Goal: Transaction & Acquisition: Purchase product/service

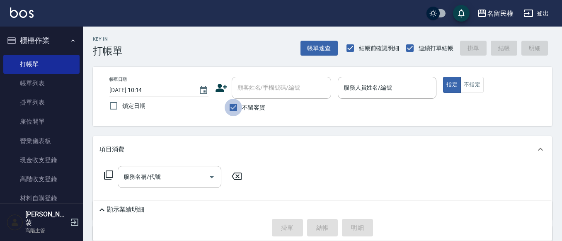
click at [231, 105] on input "不留客資" at bounding box center [233, 107] width 17 height 17
checkbox input "false"
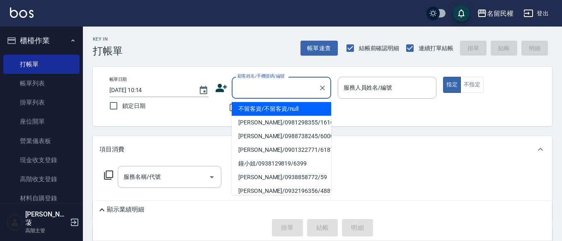
click at [243, 92] on input "顧客姓名/手機號碼/編號" at bounding box center [275, 87] width 80 height 15
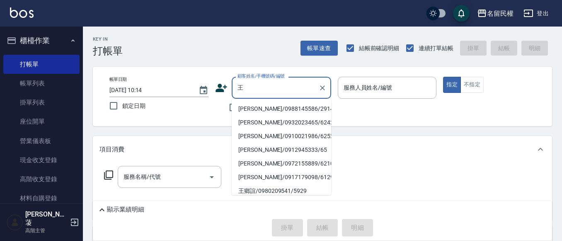
click at [244, 107] on li "[PERSON_NAME]/0988145586/2914" at bounding box center [281, 109] width 99 height 14
type input "[PERSON_NAME]/0988145586/2914"
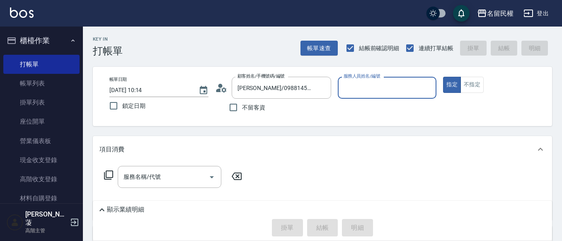
click at [227, 92] on icon at bounding box center [221, 88] width 12 height 12
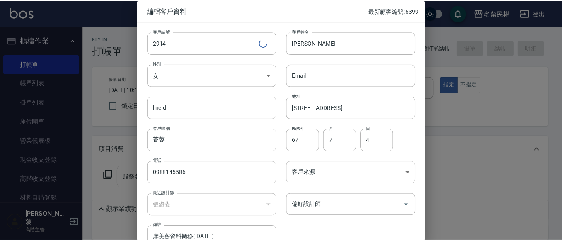
scroll to position [46, 0]
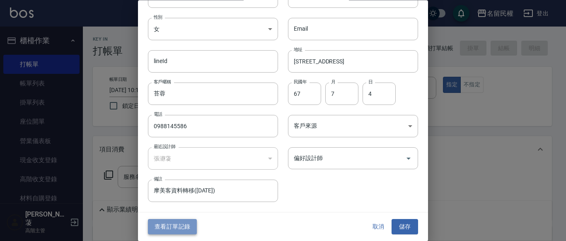
click at [189, 228] on button "查看訂單記錄" at bounding box center [172, 226] width 49 height 15
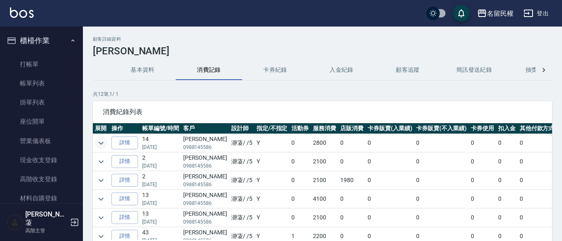
click at [99, 144] on icon "expand row" at bounding box center [101, 143] width 10 height 10
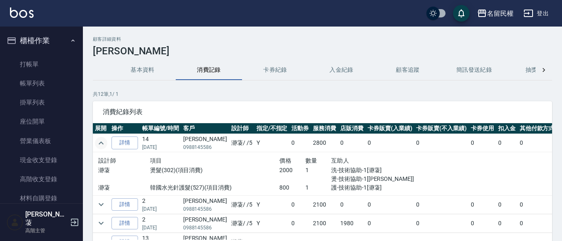
click at [100, 143] on icon "expand row" at bounding box center [101, 142] width 5 height 3
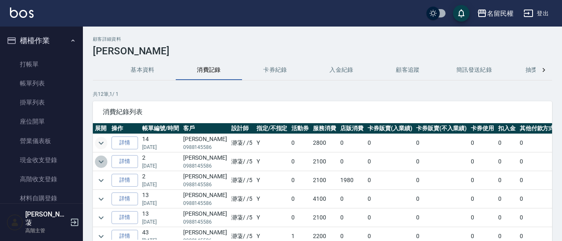
click at [97, 158] on icon "expand row" at bounding box center [101, 162] width 10 height 10
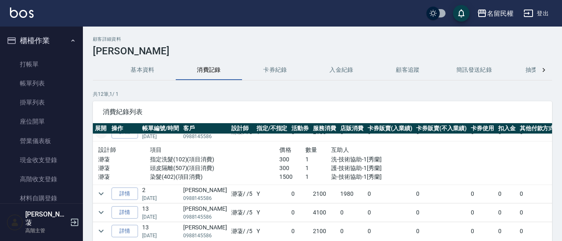
scroll to position [41, 0]
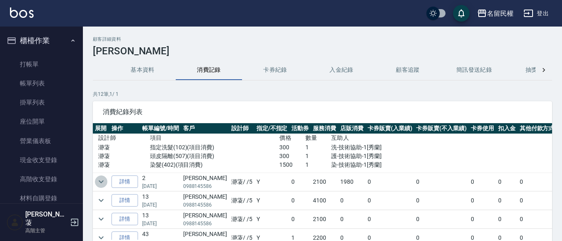
click at [101, 183] on icon "expand row" at bounding box center [101, 181] width 5 height 3
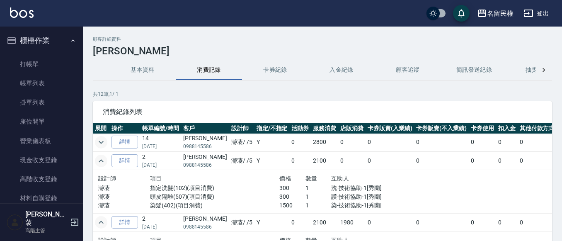
scroll to position [0, 0]
click at [102, 140] on icon "expand row" at bounding box center [101, 143] width 10 height 10
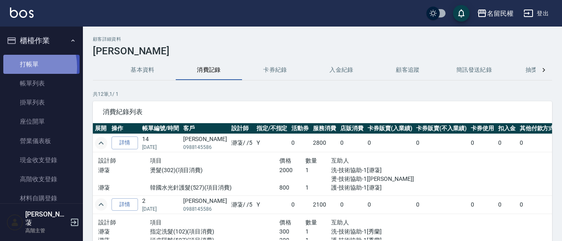
click at [18, 67] on link "打帳單" at bounding box center [41, 64] width 76 height 19
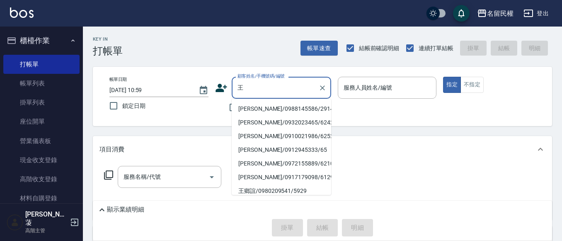
click at [259, 104] on li "[PERSON_NAME]/0988145586/2914" at bounding box center [281, 109] width 99 height 14
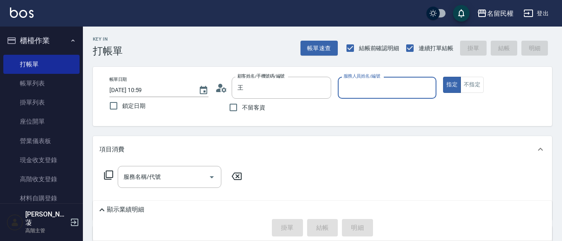
type input "[PERSON_NAME]/0988145586/2914"
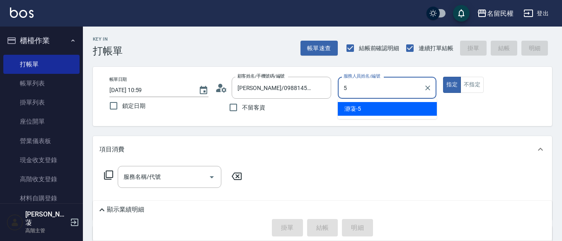
type input "瀞蓤-5"
type button "true"
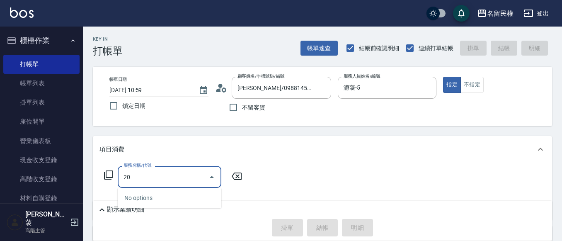
type input "2"
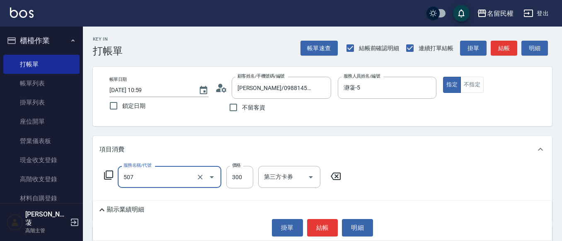
type input "頭皮隔離(507)"
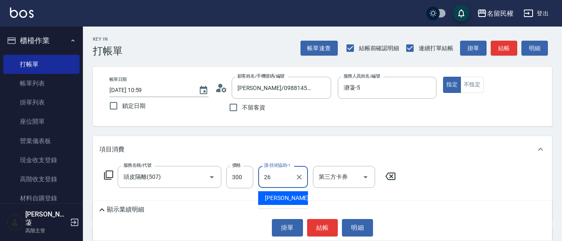
type input "沅莘-26"
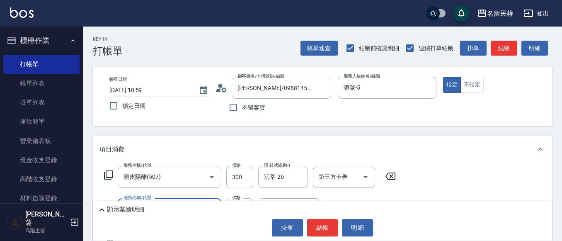
type input "染髮(402)"
type input "1500"
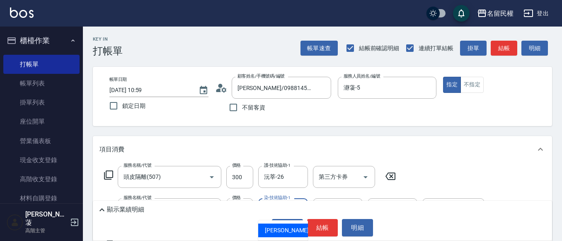
type input "沅莘-26"
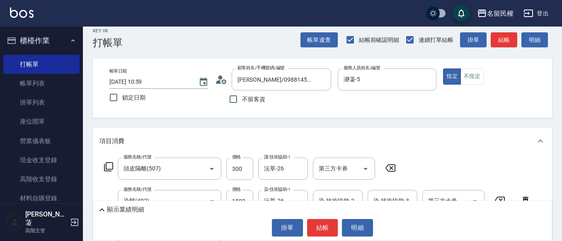
type input "指定洗髮(102)"
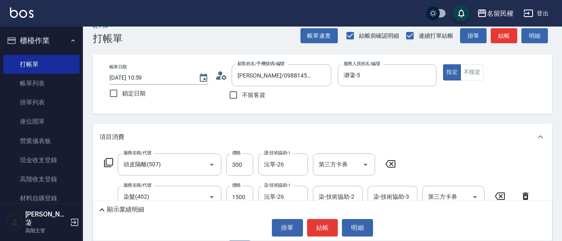
type input "300"
type input "沅莘-26"
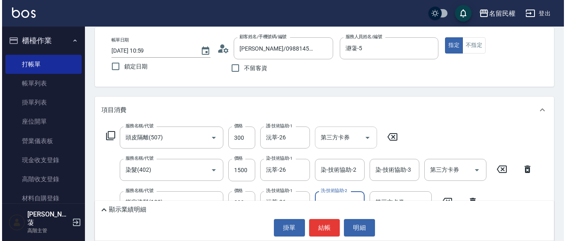
scroll to position [54, 0]
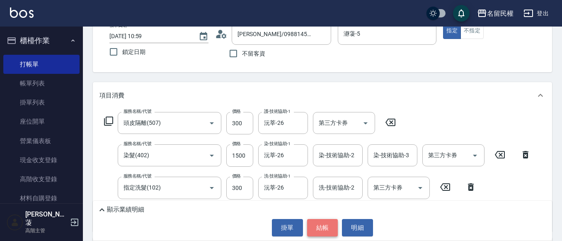
click at [322, 225] on button "結帳" at bounding box center [322, 227] width 31 height 17
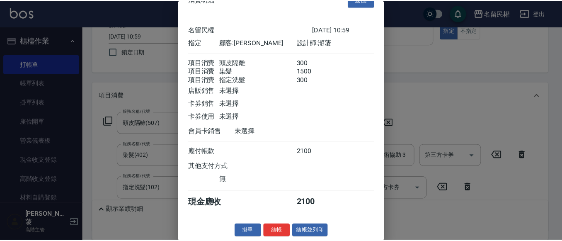
scroll to position [31, 0]
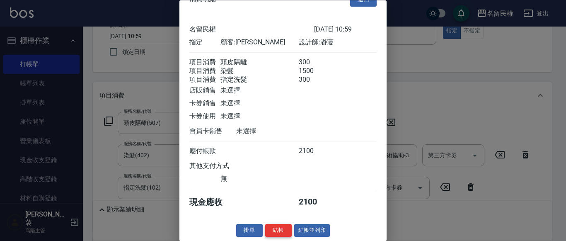
click at [280, 225] on button "結帳" at bounding box center [278, 230] width 27 height 13
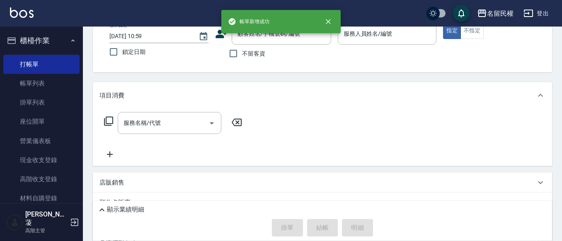
scroll to position [0, 0]
